Goal: Information Seeking & Learning: Learn about a topic

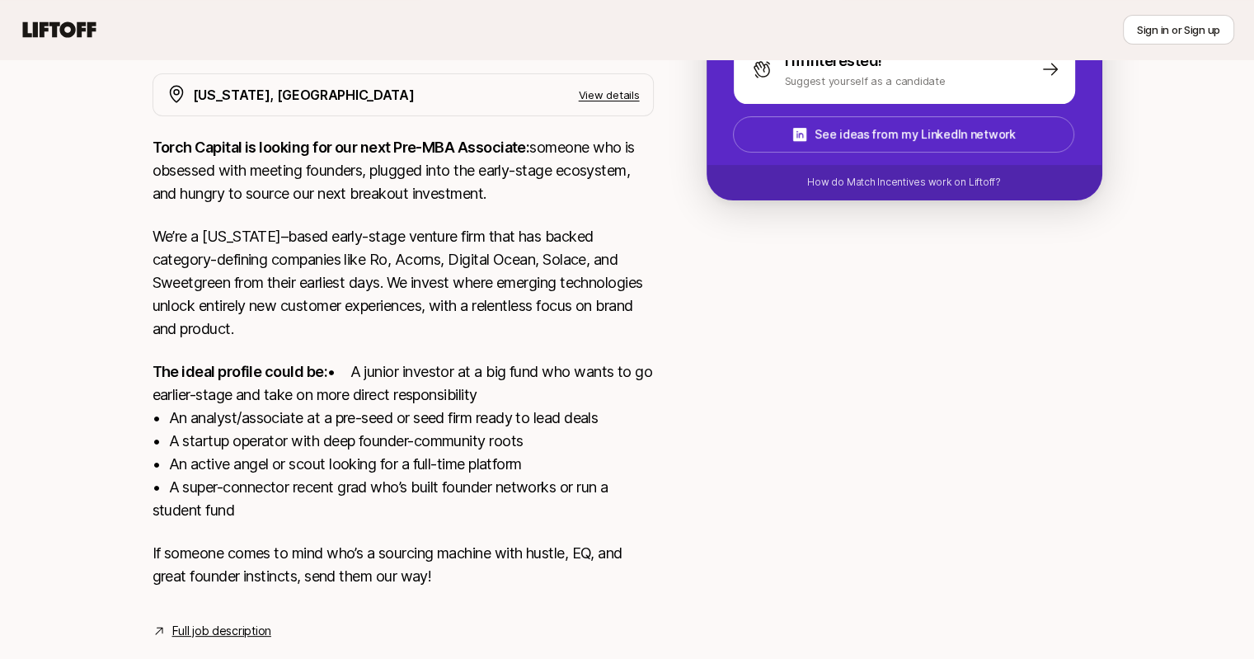
scroll to position [363, 0]
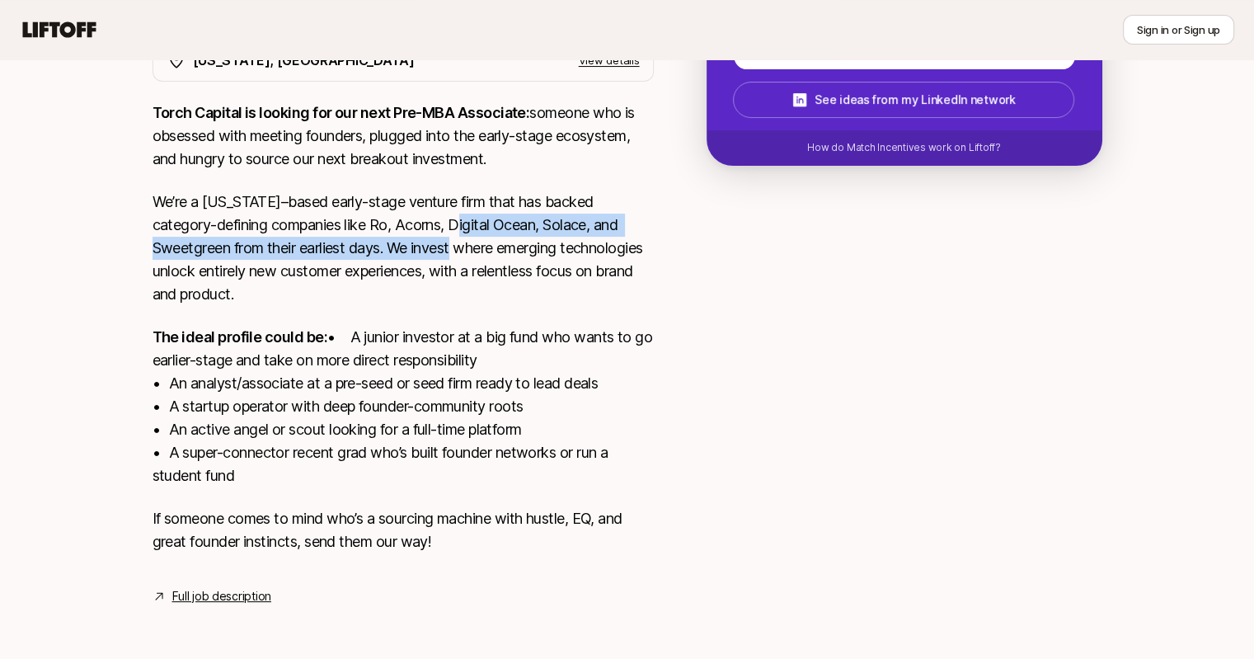
drag, startPoint x: 474, startPoint y: 196, endPoint x: 472, endPoint y: 233, distance: 36.3
click at [472, 233] on p "We’re a [US_STATE]–based early-stage venture firm that has backed category-defi…" at bounding box center [403, 247] width 501 height 115
drag, startPoint x: 551, startPoint y: 207, endPoint x: 553, endPoint y: 235, distance: 28.1
click at [553, 235] on p "We’re a [US_STATE]–based early-stage venture firm that has backed category-defi…" at bounding box center [403, 247] width 501 height 115
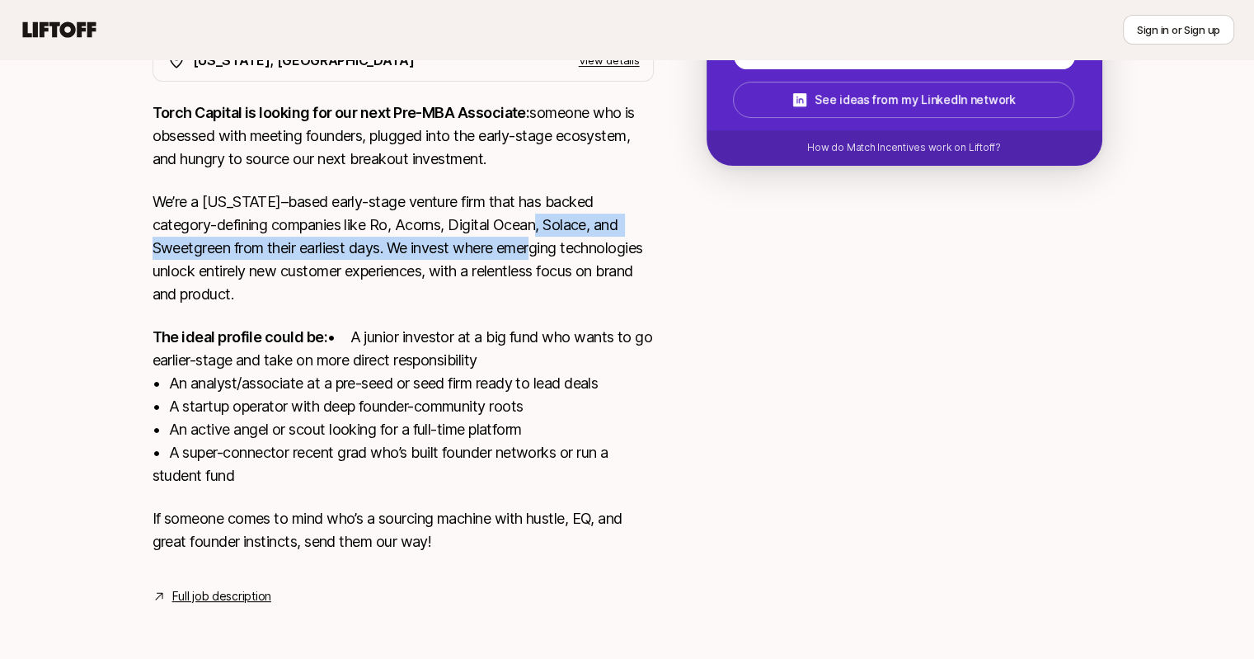
click at [553, 235] on p "We’re a [US_STATE]–based early-stage venture firm that has backed category-defi…" at bounding box center [403, 247] width 501 height 115
drag, startPoint x: 570, startPoint y: 225, endPoint x: 551, endPoint y: 200, distance: 31.2
click at [551, 200] on p "We’re a [US_STATE]–based early-stage venture firm that has backed category-defi…" at bounding box center [403, 247] width 501 height 115
drag, startPoint x: 549, startPoint y: 200, endPoint x: 567, endPoint y: 223, distance: 28.7
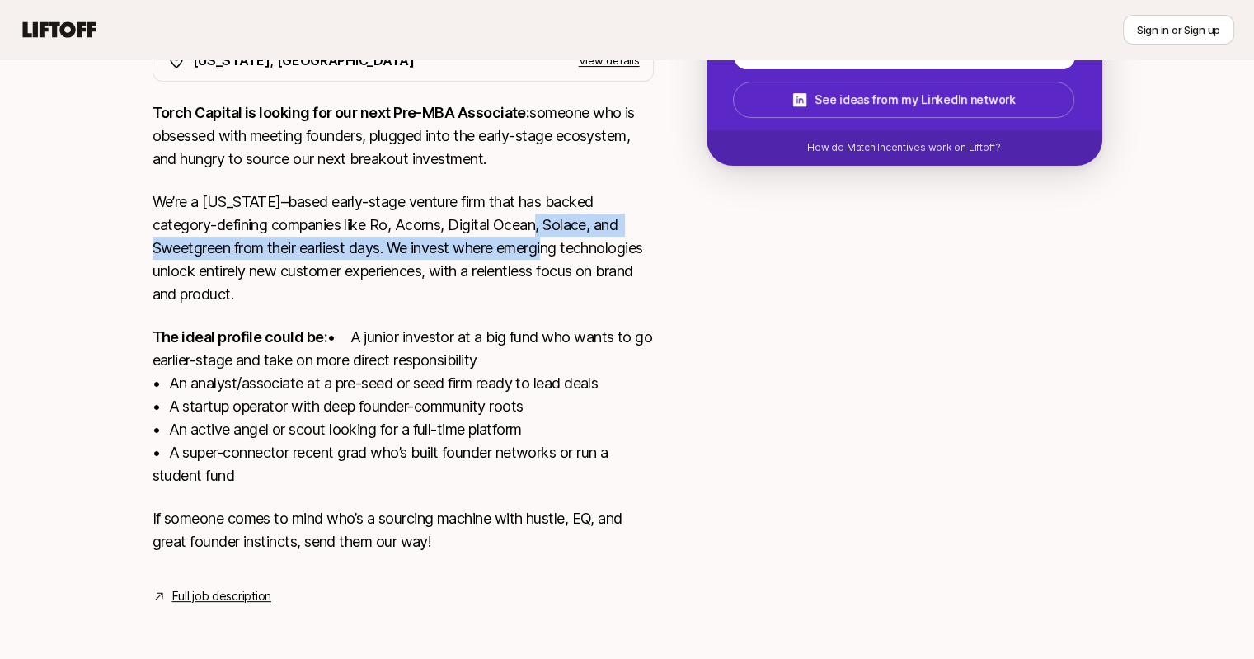
click at [567, 223] on p "We’re a [US_STATE]–based early-stage venture firm that has backed category-defi…" at bounding box center [403, 247] width 501 height 115
click at [568, 223] on p "We’re a [US_STATE]–based early-stage venture firm that has backed category-defi…" at bounding box center [403, 247] width 501 height 115
drag, startPoint x: 571, startPoint y: 225, endPoint x: 549, endPoint y: 199, distance: 34.0
click at [549, 199] on p "We’re a [US_STATE]–based early-stage venture firm that has backed category-defi…" at bounding box center [403, 247] width 501 height 115
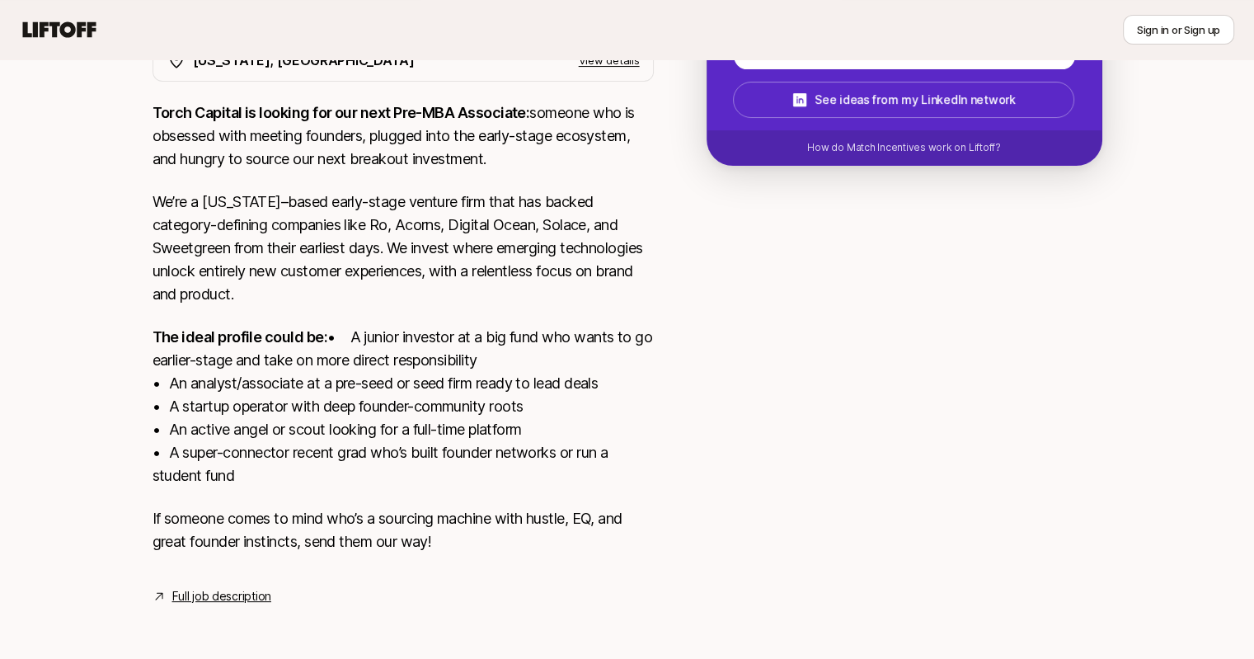
scroll to position [356, 0]
click at [553, 207] on p "We’re a [US_STATE]–based early-stage venture firm that has backed category-defi…" at bounding box center [403, 247] width 501 height 115
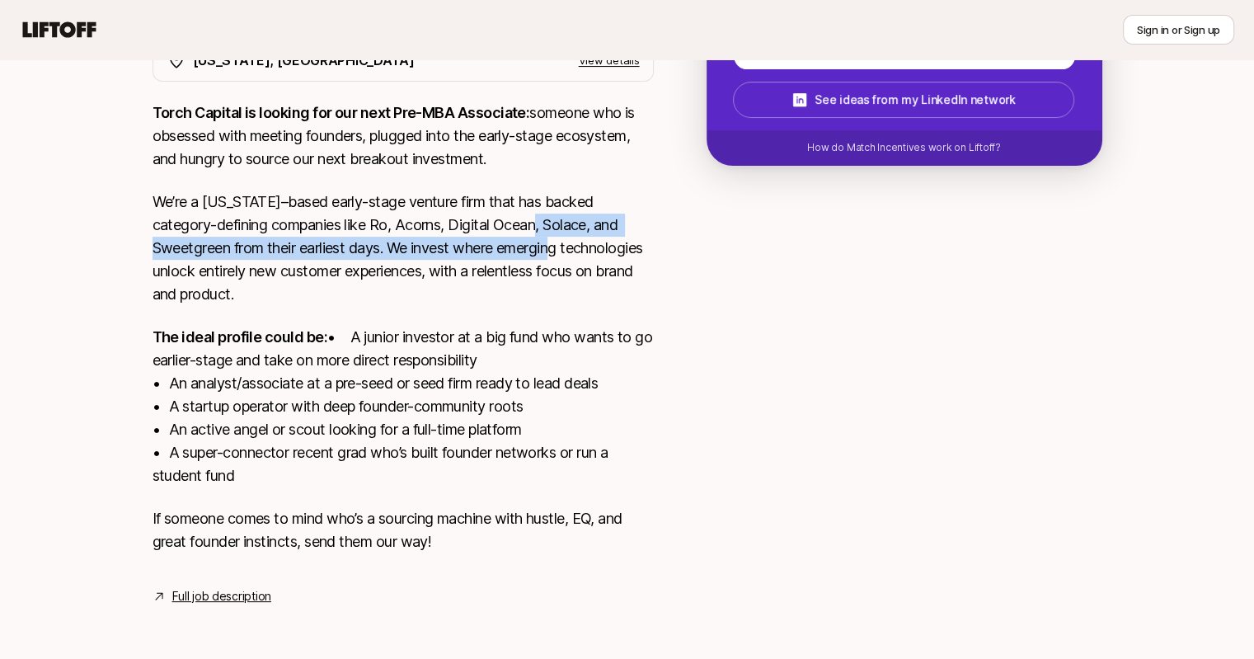
drag, startPoint x: 549, startPoint y: 209, endPoint x: 579, endPoint y: 244, distance: 45.6
click at [579, 244] on p "We’re a [US_STATE]–based early-stage venture firm that has backed category-defi…" at bounding box center [403, 247] width 501 height 115
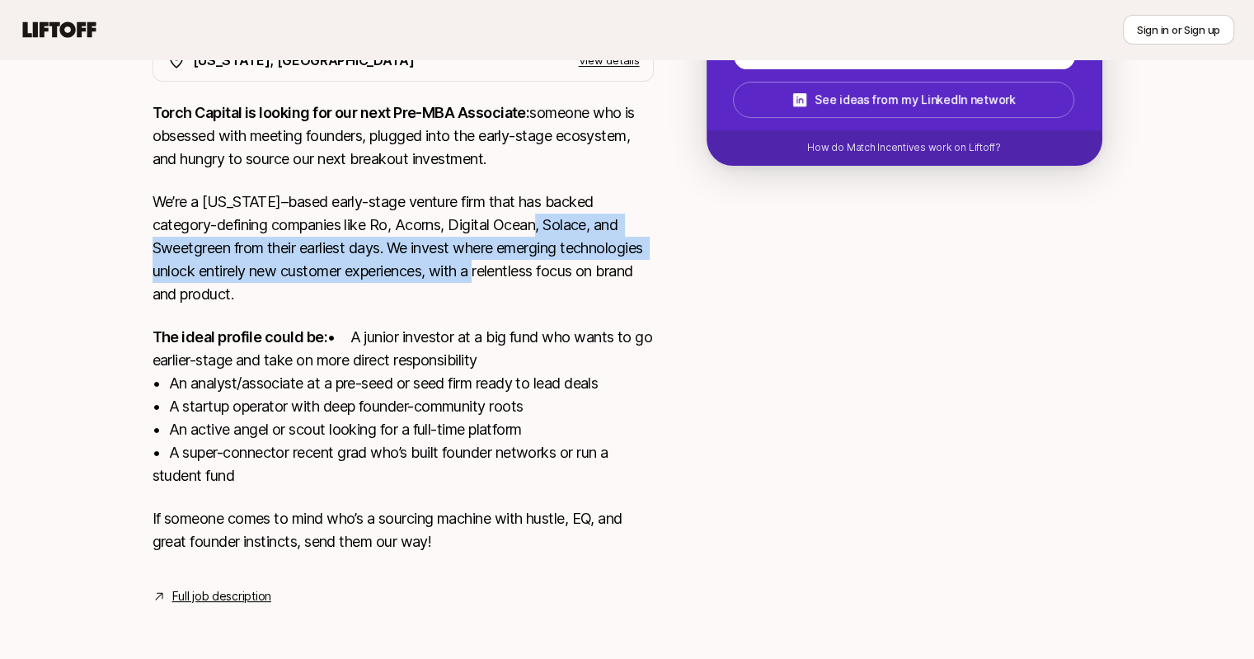
scroll to position [363, 0]
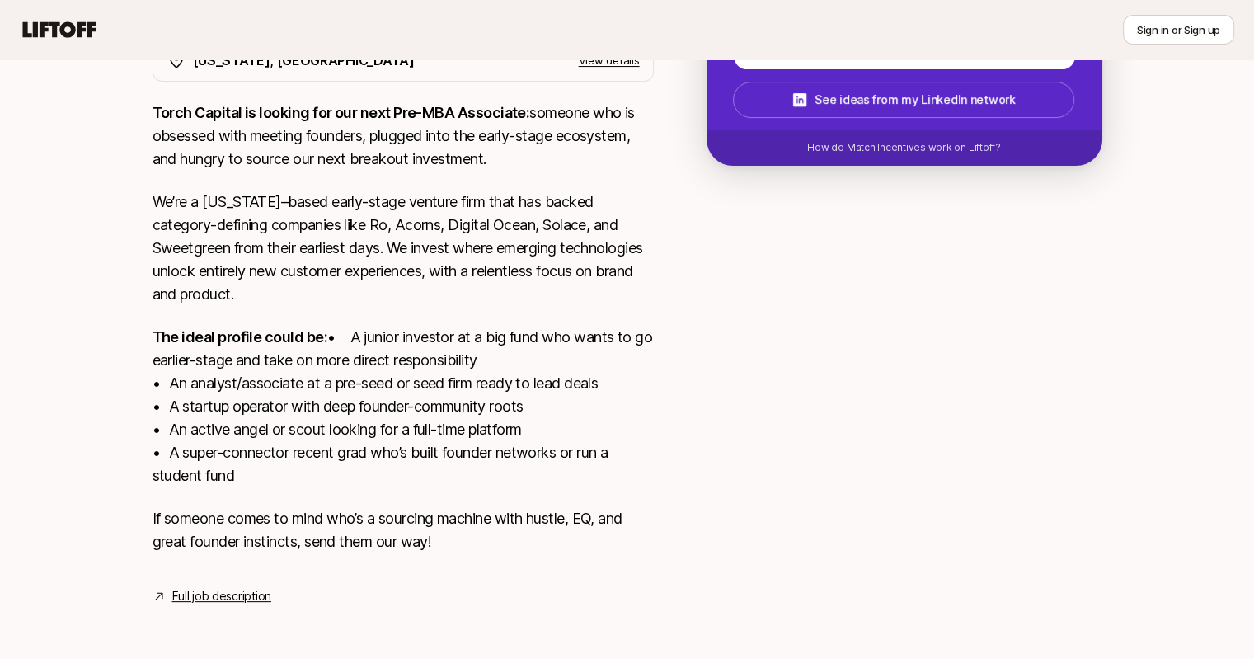
click at [508, 345] on p "The ideal profile could be: • A junior investor at a big fund who wants to go e…" at bounding box center [403, 407] width 501 height 162
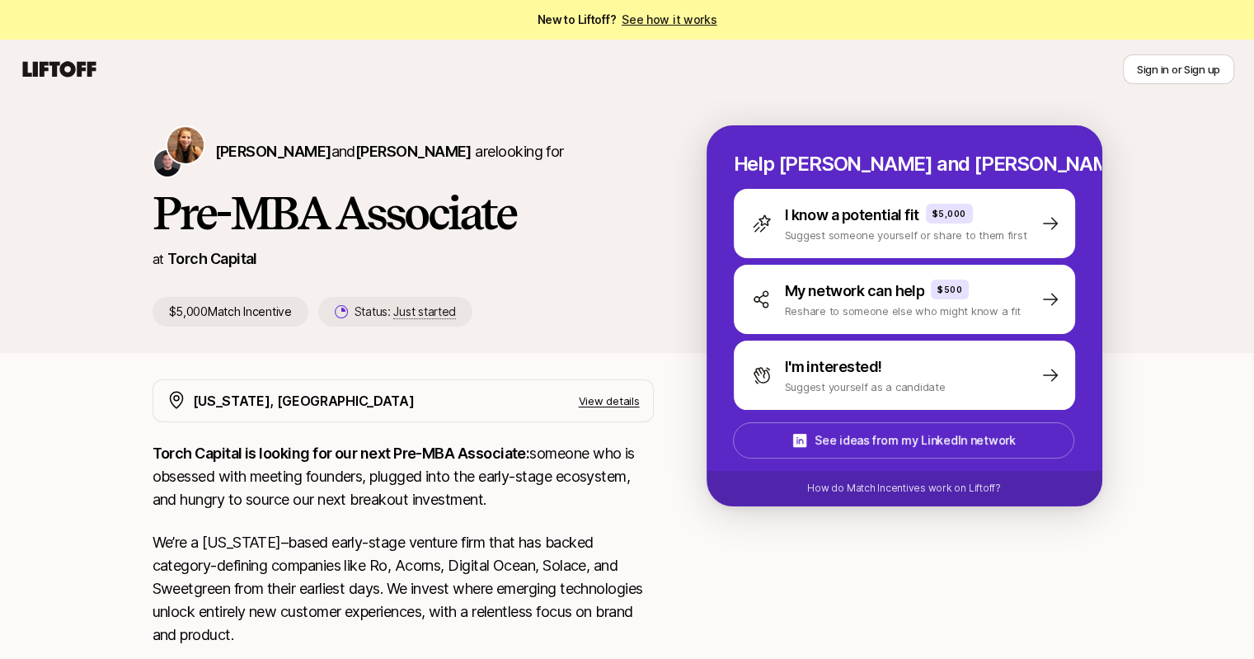
click at [369, 486] on p "Torch Capital is looking for our next Pre-MBA Associate: someone who is obsesse…" at bounding box center [403, 476] width 501 height 69
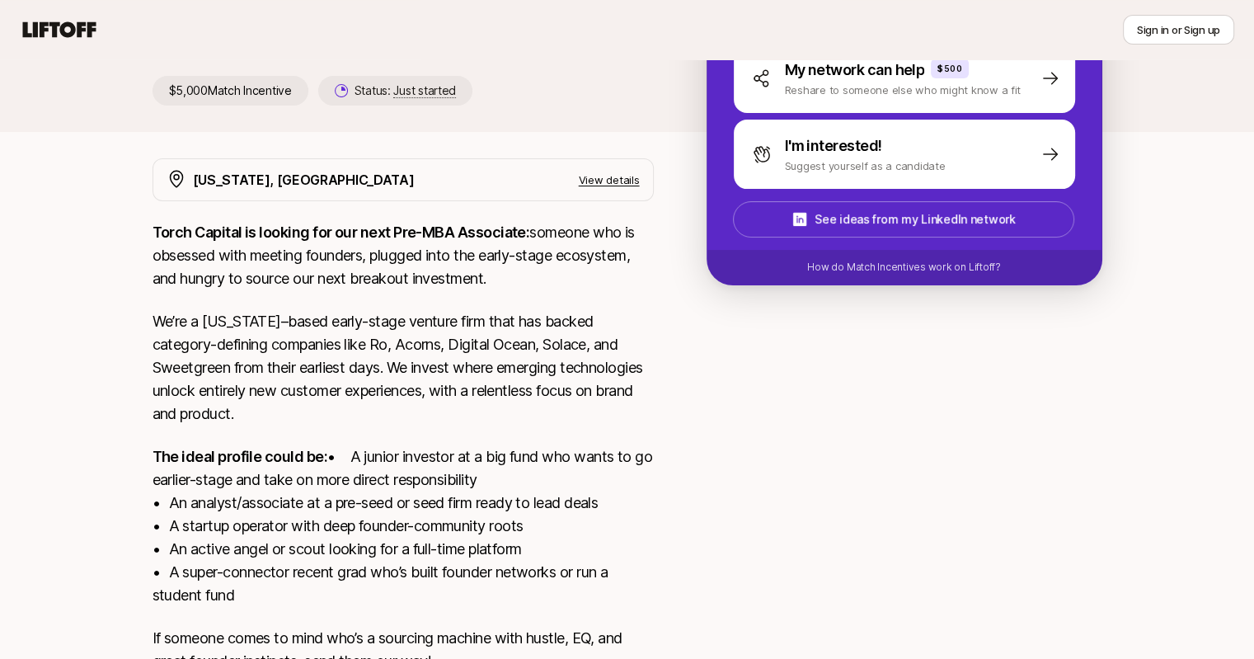
scroll to position [363, 0]
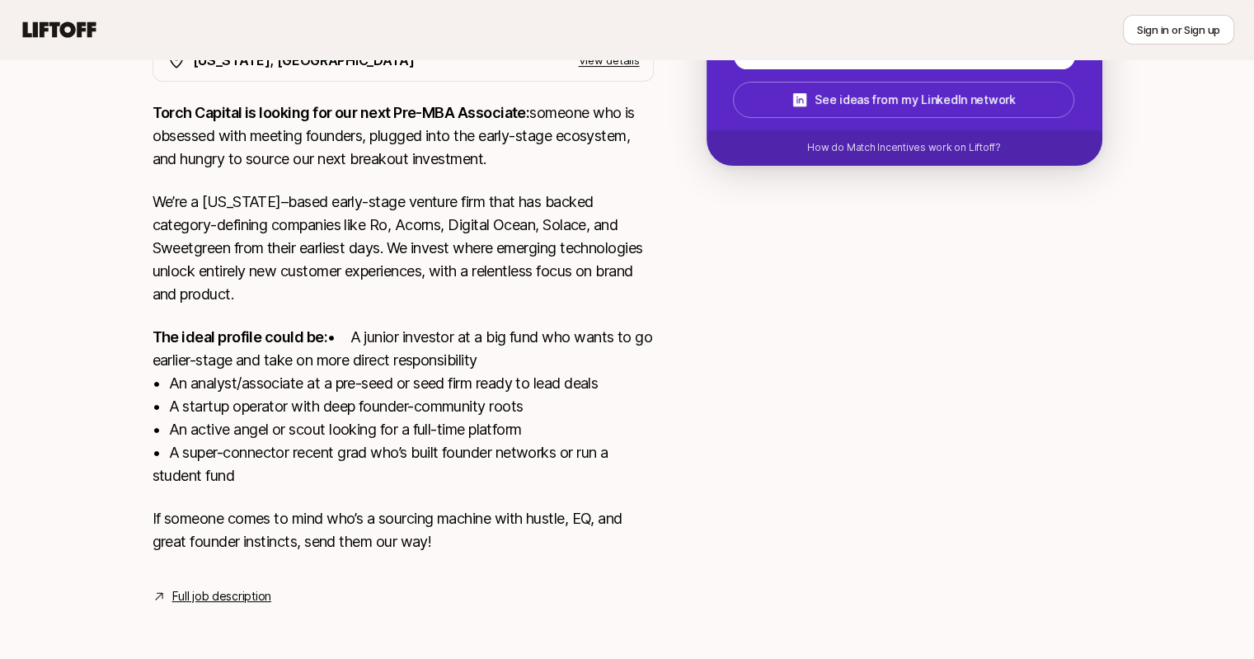
click at [336, 225] on p "We’re a [US_STATE]–based early-stage venture firm that has backed category-defi…" at bounding box center [403, 247] width 501 height 115
